Goal: Ask a question

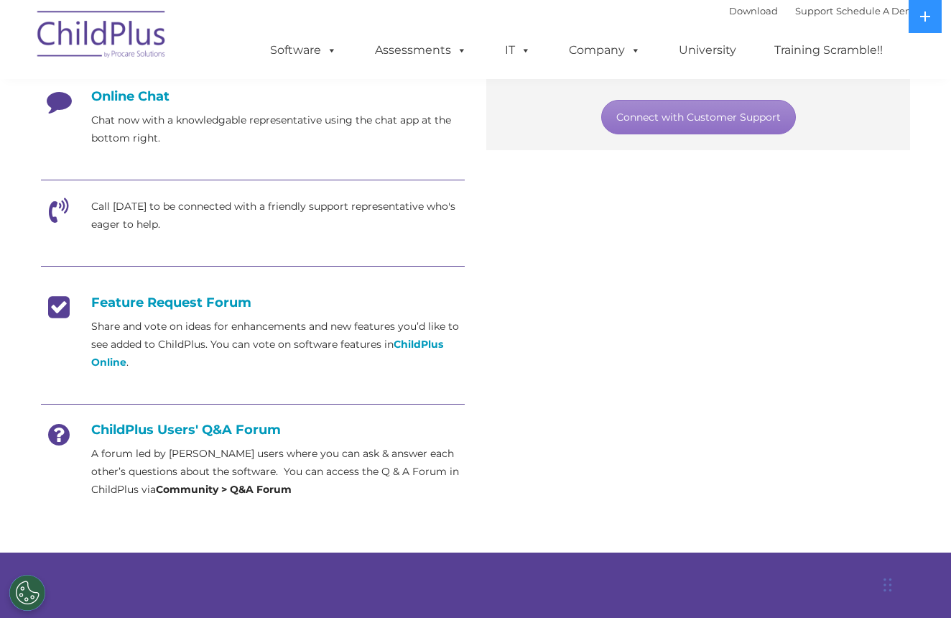
scroll to position [395, 0]
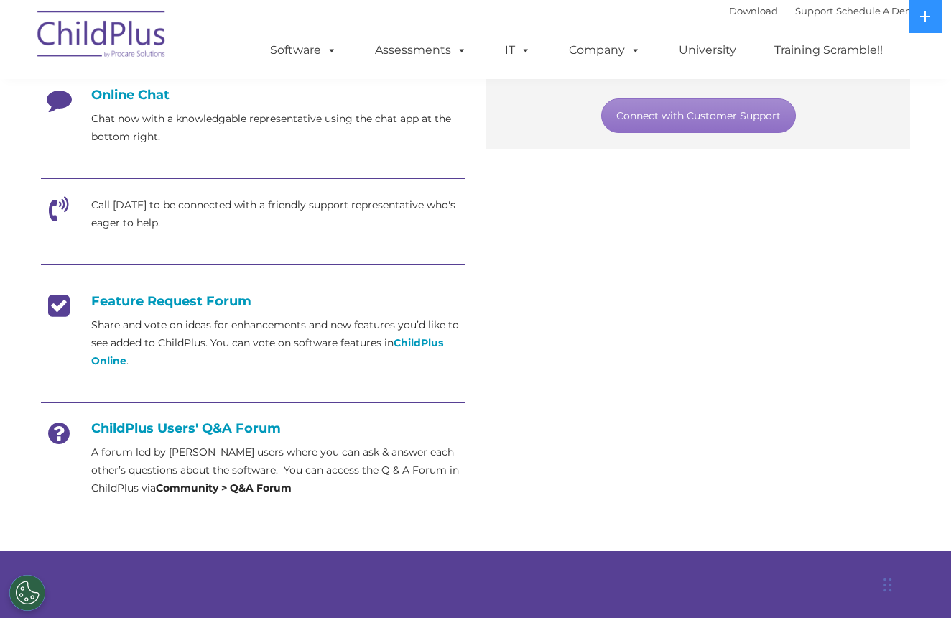
click at [50, 210] on icon at bounding box center [59, 214] width 36 height 36
click at [146, 219] on p "Call today to be connected with a friendly support representative who's eager t…" at bounding box center [277, 214] width 373 height 36
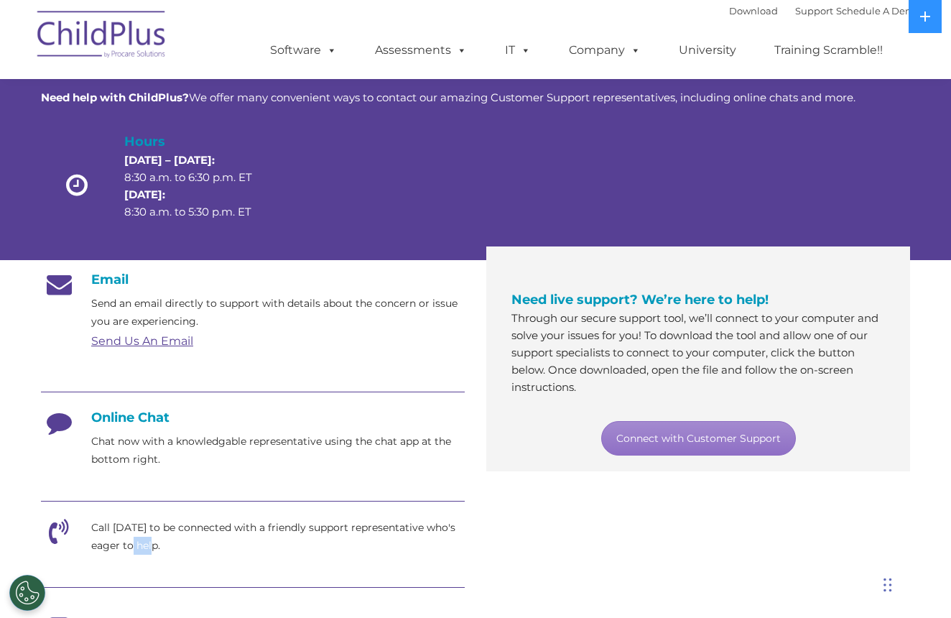
scroll to position [72, 0]
click at [52, 534] on icon at bounding box center [59, 537] width 36 height 36
click at [77, 188] on icon at bounding box center [77, 185] width 51 height 25
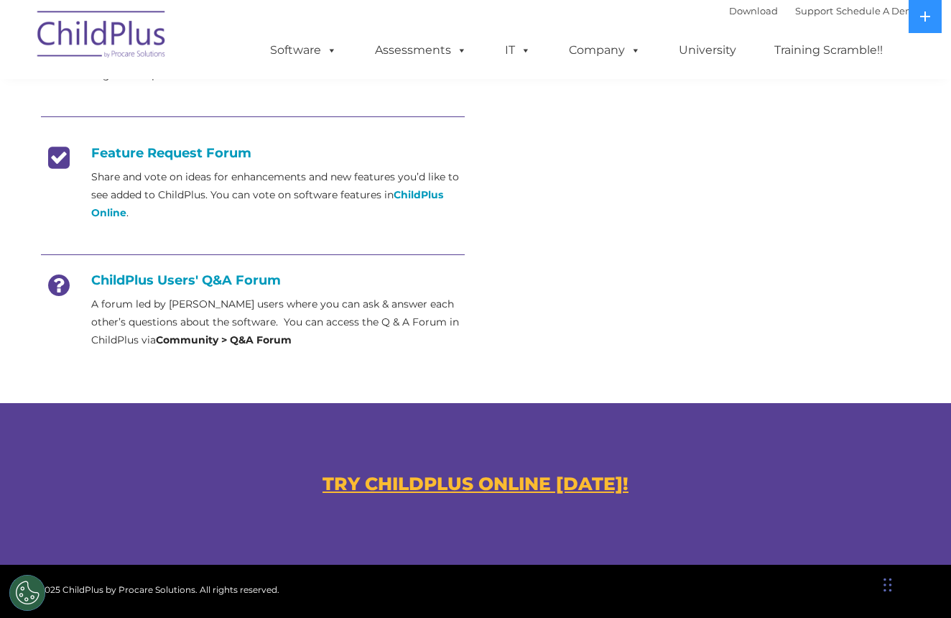
scroll to position [555, 0]
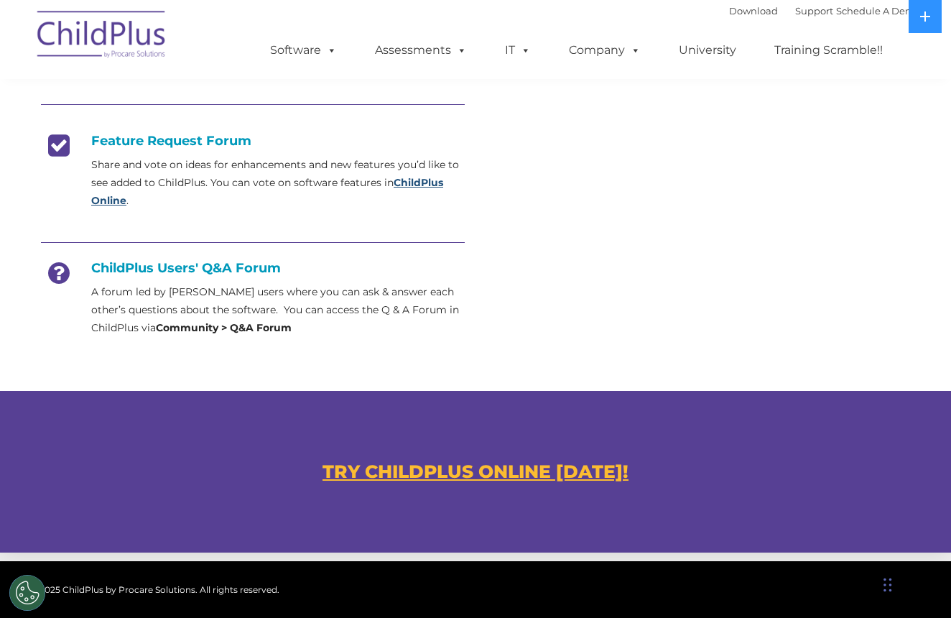
click at [412, 184] on strong "ChildPlus Online" at bounding box center [267, 191] width 352 height 31
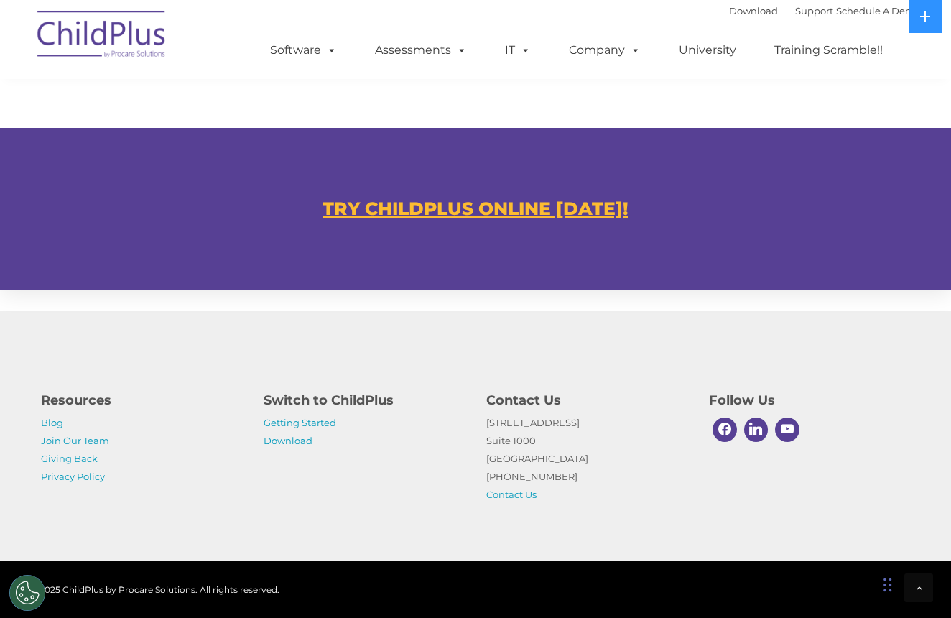
scroll to position [818, 0]
click at [914, 585] on div at bounding box center [918, 587] width 29 height 29
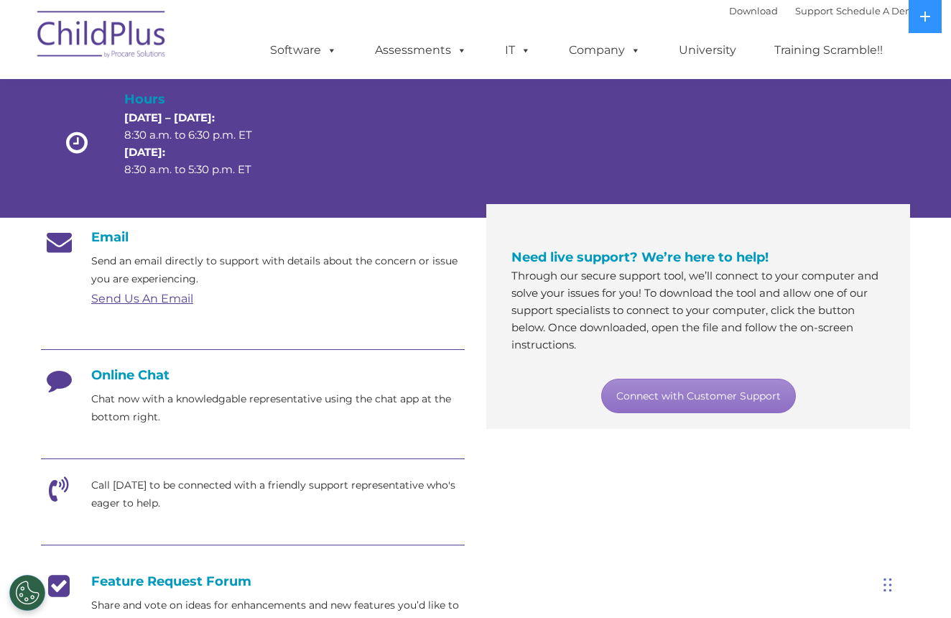
scroll to position [0, 0]
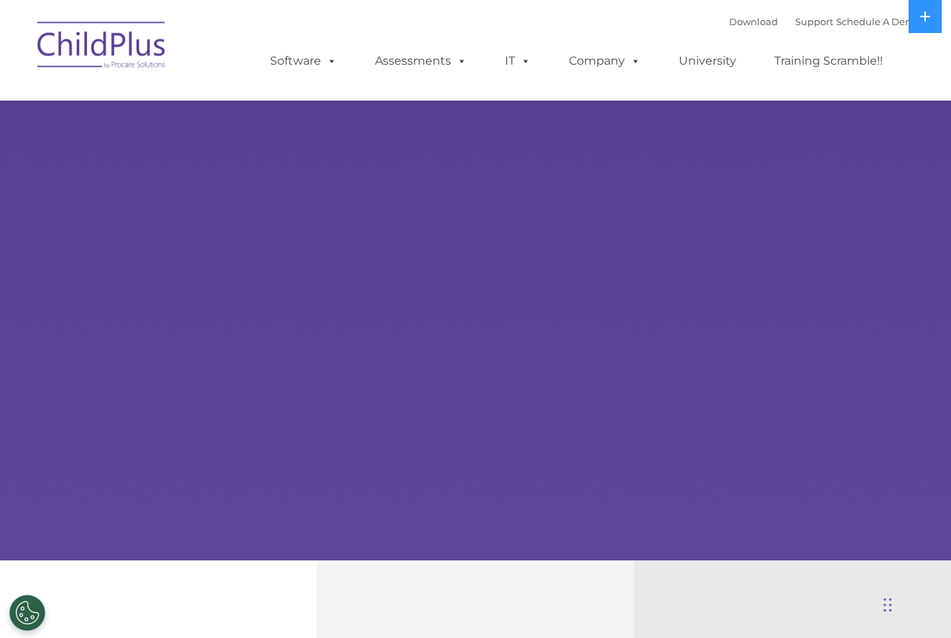
select select "MEDIUM"
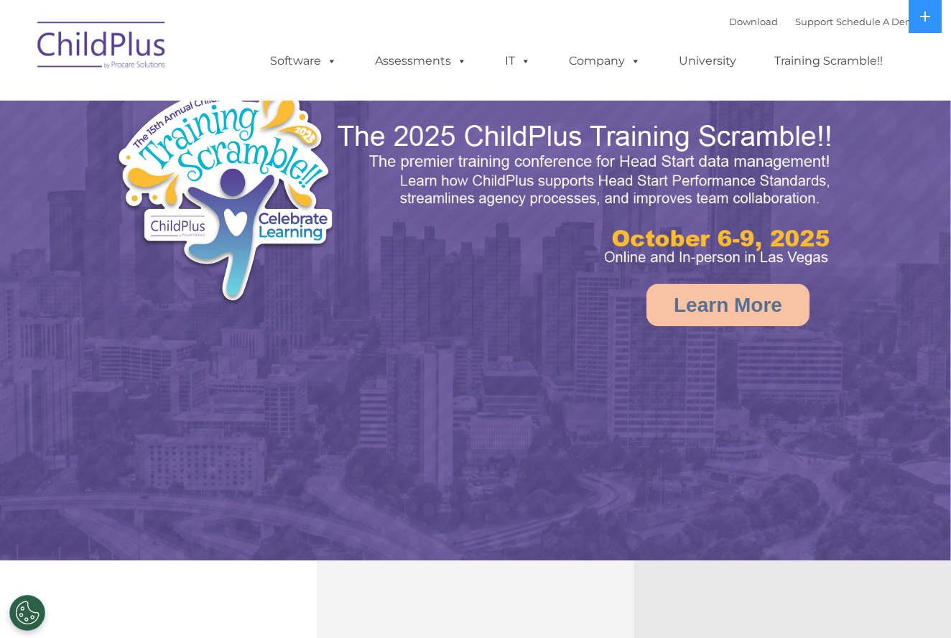
select select "MEDIUM"
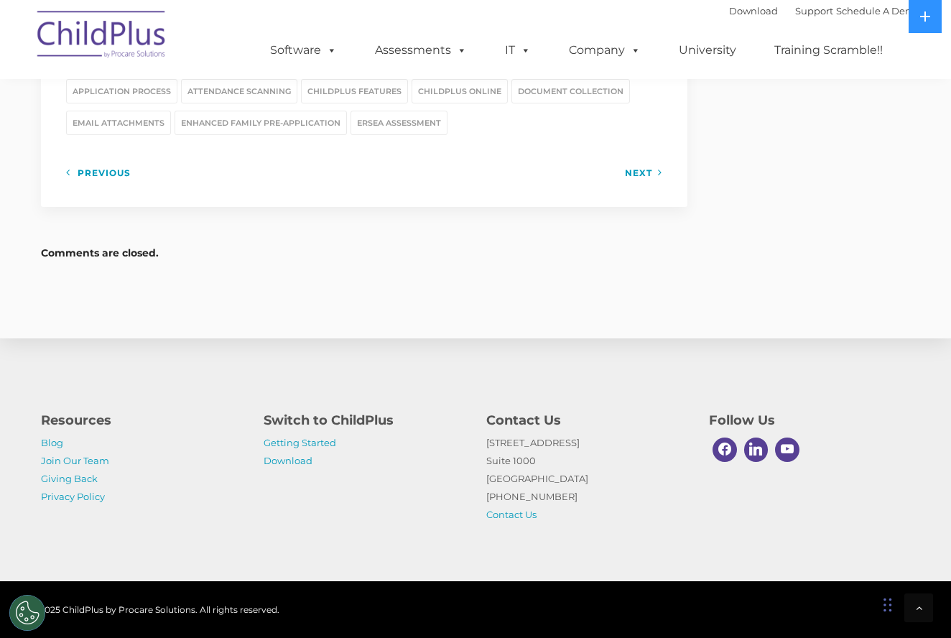
scroll to position [2030, 0]
